Goal: Information Seeking & Learning: Learn about a topic

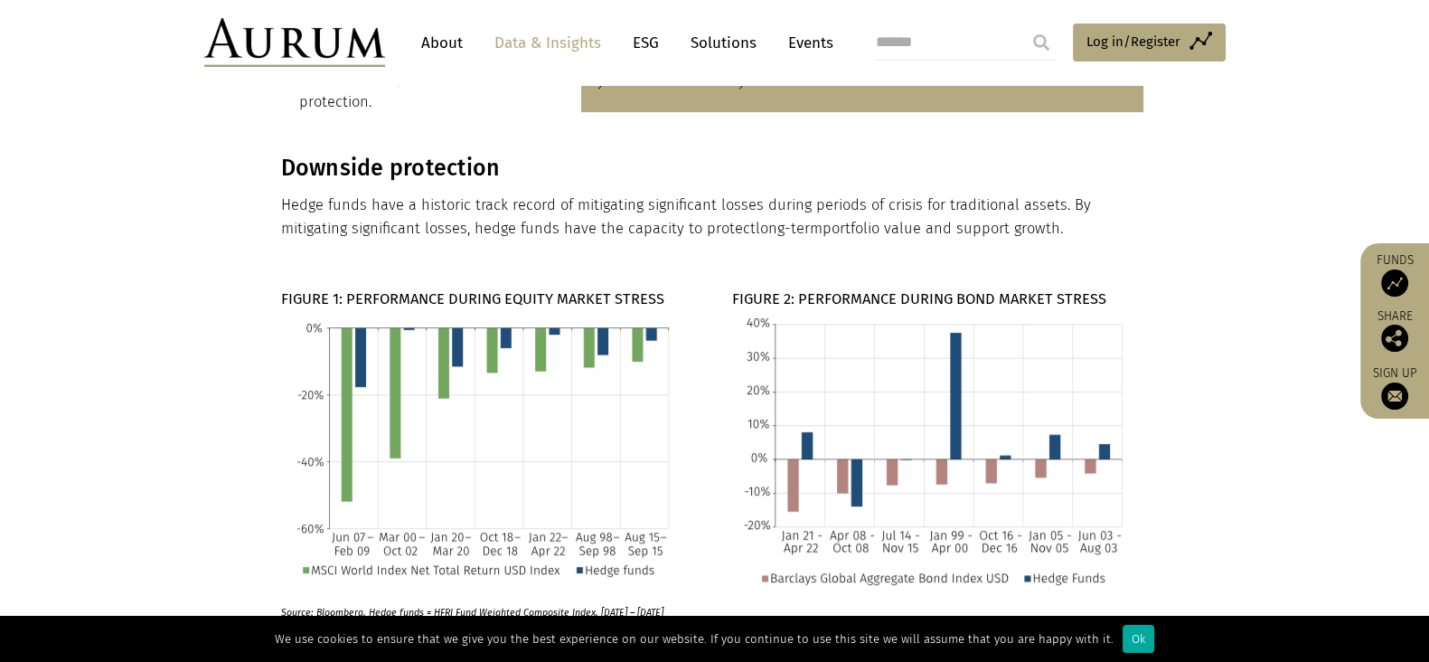
scroll to position [790, 0]
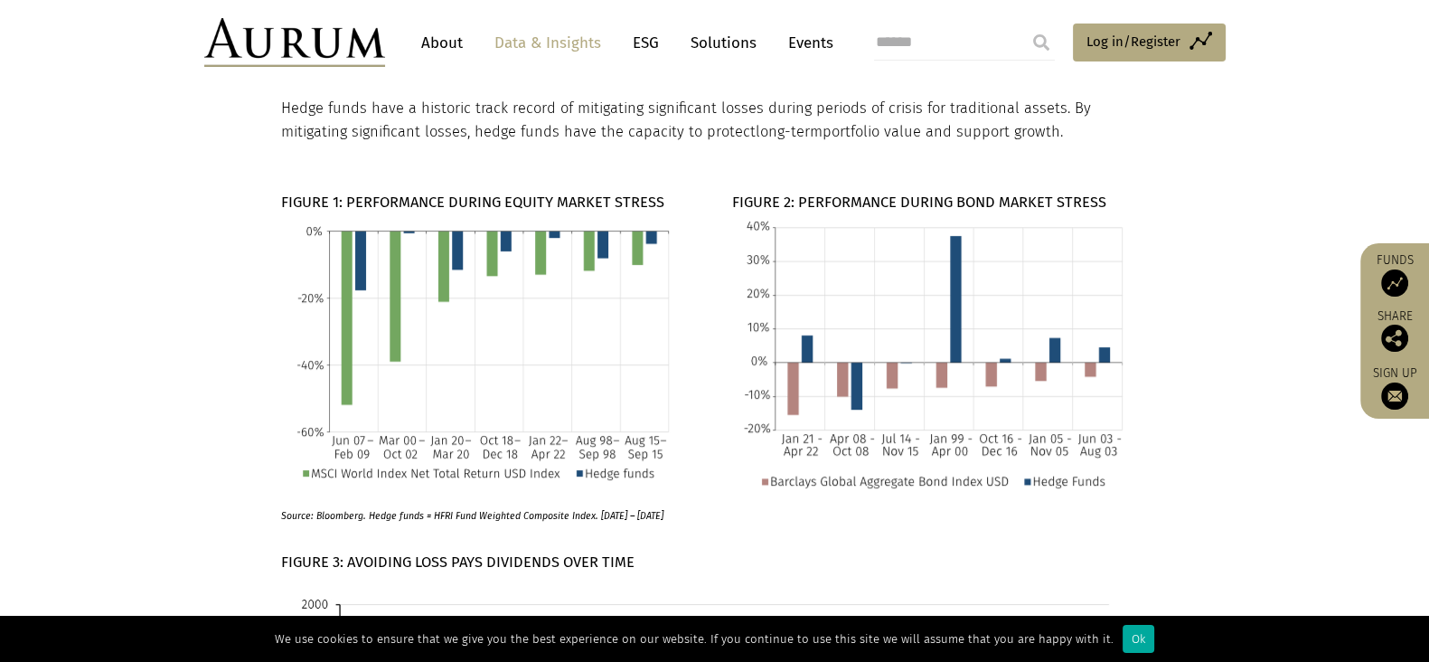
drag, startPoint x: 444, startPoint y: 326, endPoint x: 371, endPoint y: 282, distance: 85.6
click at [371, 282] on img at bounding box center [487, 351] width 384 height 275
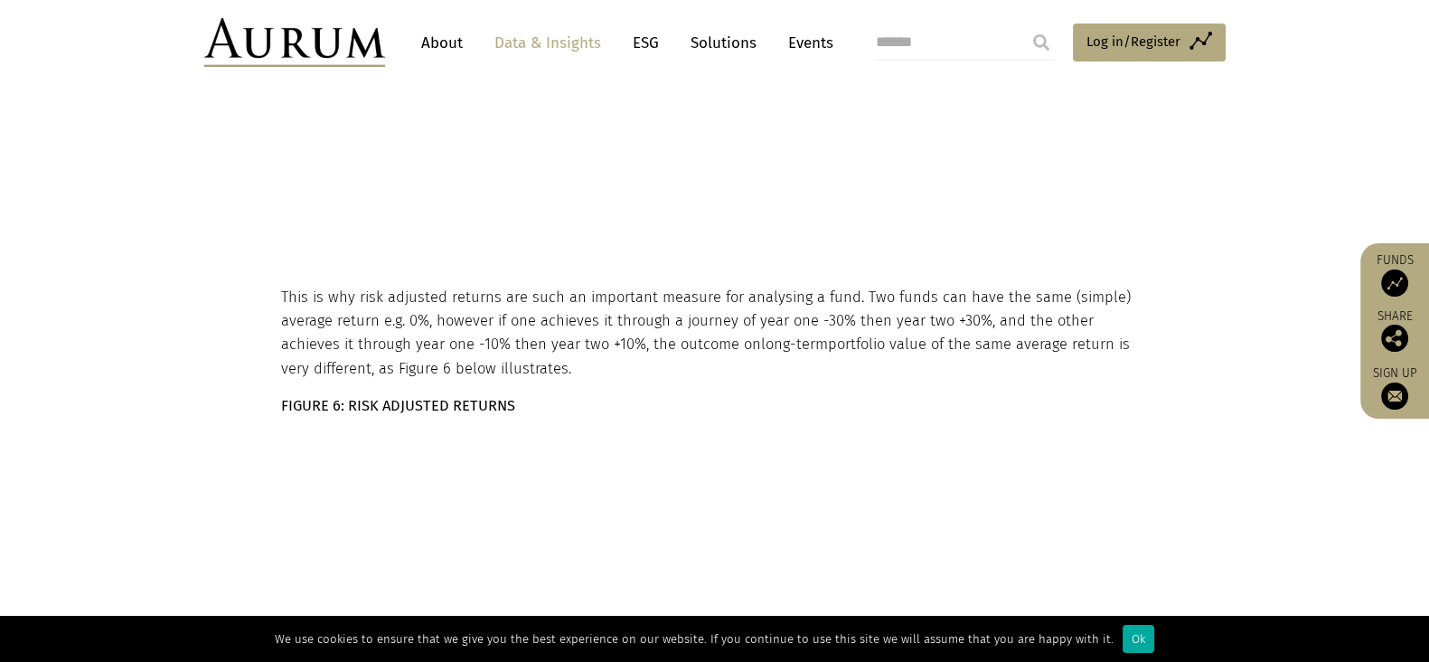
scroll to position [3389, 0]
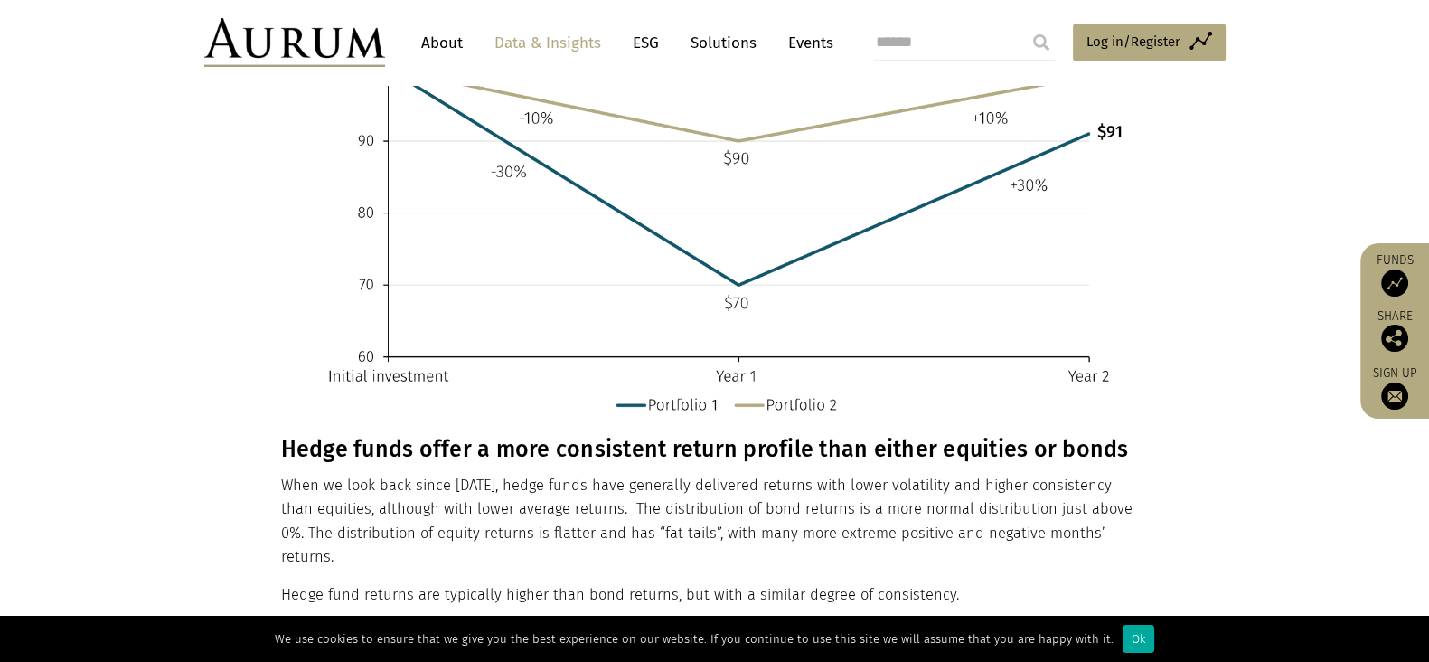
drag, startPoint x: 865, startPoint y: 436, endPoint x: 850, endPoint y: 436, distance: 15.4
click at [865, 436] on h3 "Hedge funds offer a more consistent return profile than either equities or bonds" at bounding box center [712, 449] width 863 height 27
click at [490, 436] on h3 "Hedge funds offer a more consistent return profile than either equities or bonds" at bounding box center [712, 449] width 863 height 27
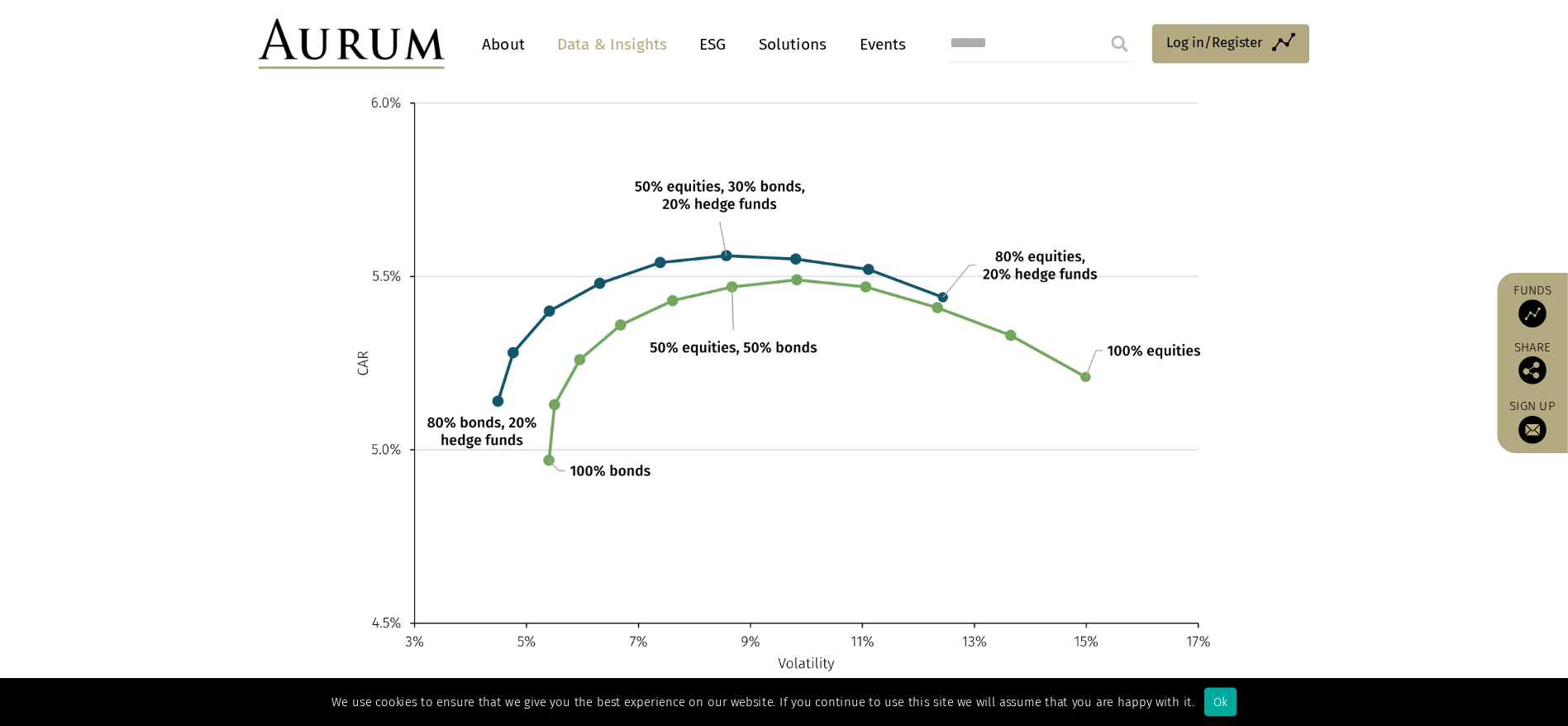
scroll to position [4236, 0]
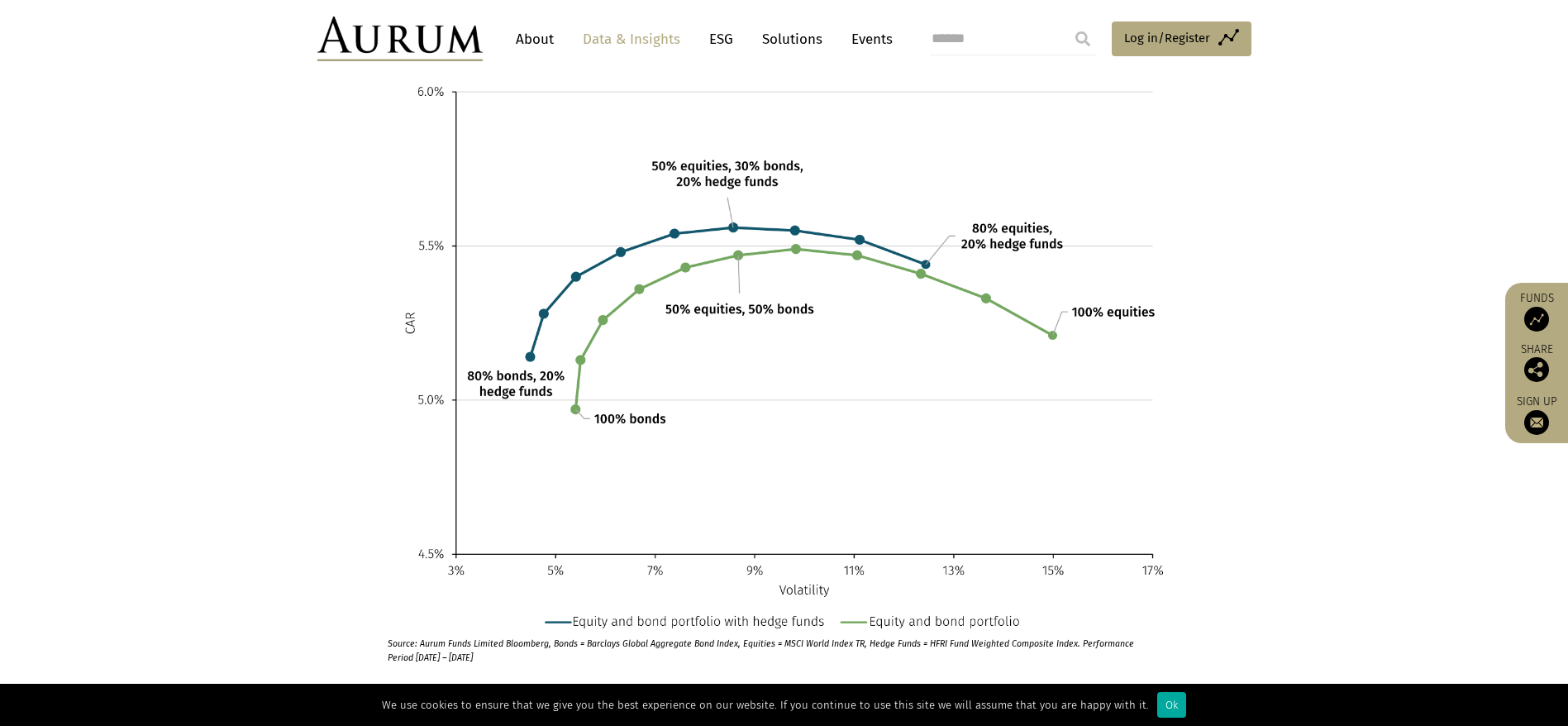
click at [461, 604] on p "Source: Aurum Funds Limited Bloomberg, Bonds = Barclays Global Aggregate Bond I…" at bounding box center [763, 646] width 750 height 37
click at [496, 604] on p "Source: Aurum Funds Limited Bloomberg, Bonds = Barclays Global Aggregate Bond I…" at bounding box center [763, 646] width 750 height 37
drag, startPoint x: 491, startPoint y: 616, endPoint x: 388, endPoint y: 610, distance: 103.2
click at [388, 604] on p "Source: Aurum Funds Limited Bloomberg, Bonds = Barclays Global Aggregate Bond I…" at bounding box center [763, 646] width 750 height 37
drag, startPoint x: 556, startPoint y: 630, endPoint x: 513, endPoint y: 618, distance: 44.6
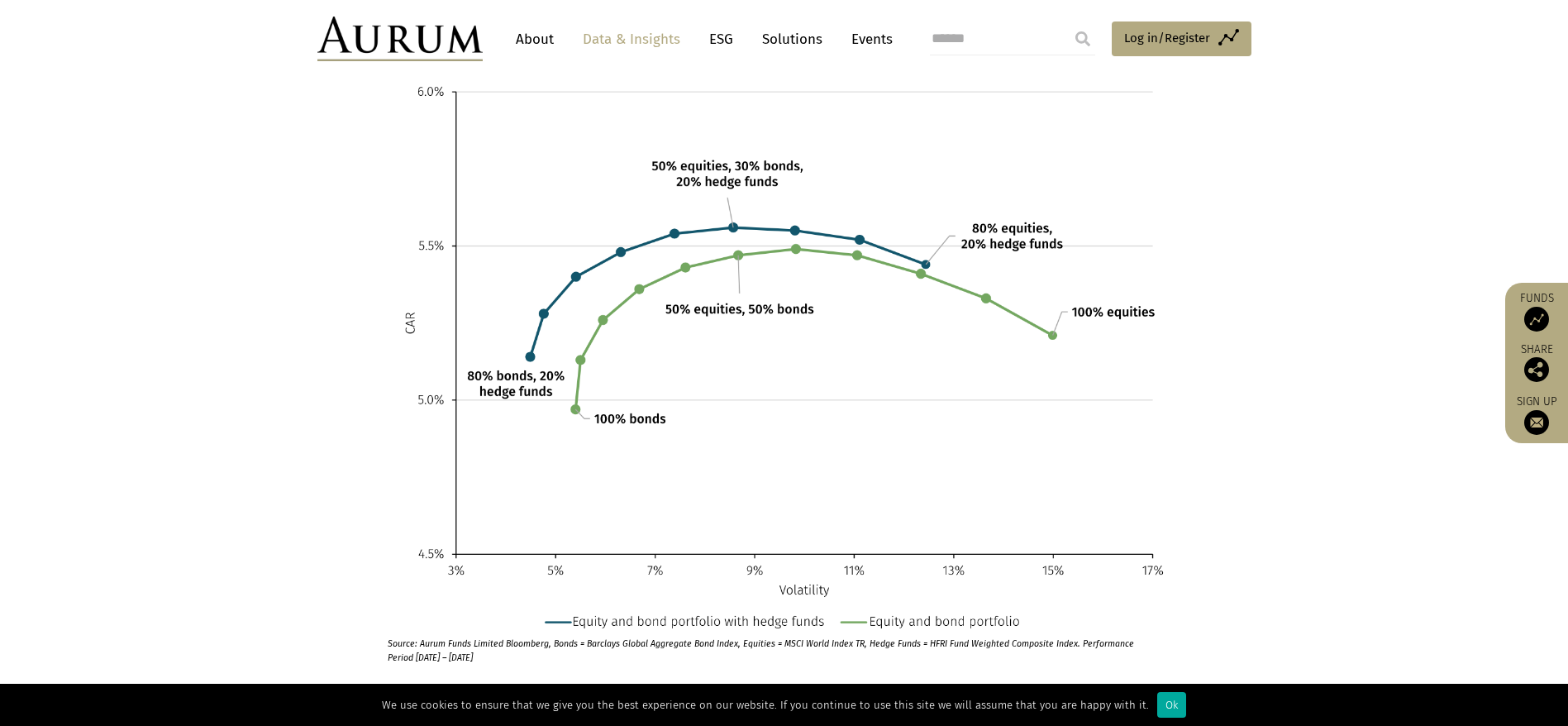
drag, startPoint x: 504, startPoint y: 614, endPoint x: 379, endPoint y: 599, distance: 125.9
click at [398, 604] on p "Source: Aurum Funds Limited Bloomberg, Bonds = Barclays Global Aggregate Bond I…" at bounding box center [763, 646] width 750 height 37
drag, startPoint x: 496, startPoint y: 619, endPoint x: 387, endPoint y: 602, distance: 110.3
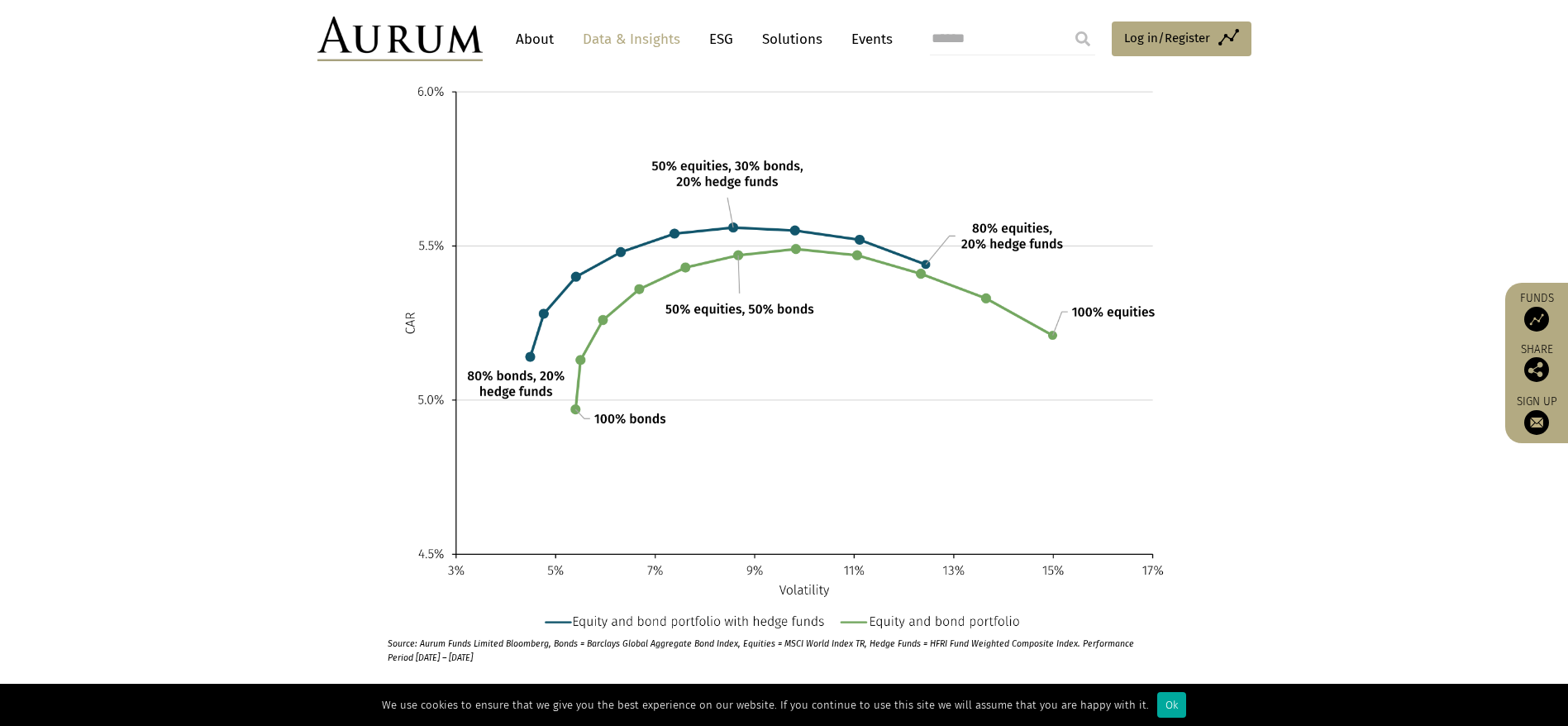
click at [388, 604] on p "Source: Aurum Funds Limited Bloomberg, Bonds = Barclays Global Aggregate Bond I…" at bounding box center [763, 646] width 750 height 37
copy p "Source: Aurum Funds Limited Bloomberg, Bonds = Barclays Global Aggregate Bond I…"
click at [1090, 495] on img at bounding box center [782, 348] width 789 height 559
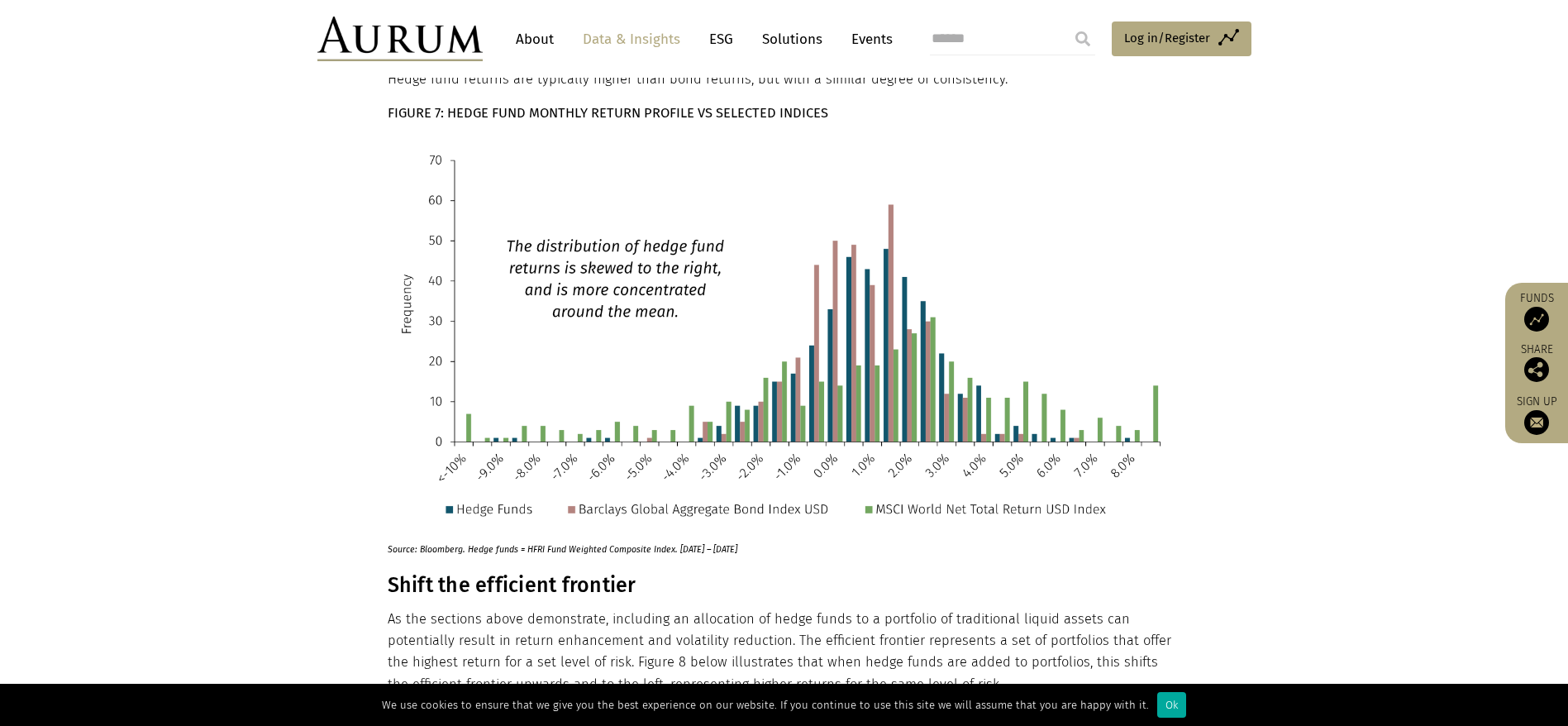
scroll to position [3244, 0]
